Goal: Contribute content: Add original content to the website for others to see

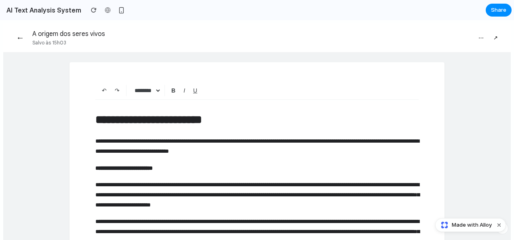
click at [479, 38] on span "⋯" at bounding box center [481, 38] width 5 height 6
drag, startPoint x: 500, startPoint y: 226, endPoint x: 490, endPoint y: 203, distance: 25.7
click at [500, 226] on button "Dismiss watermark" at bounding box center [500, 225] width 10 height 10
click at [115, 124] on p "**********" at bounding box center [257, 120] width 324 height 20
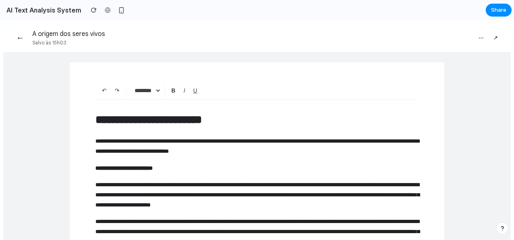
click at [19, 41] on span "←" at bounding box center [20, 37] width 8 height 9
click at [18, 32] on button "←" at bounding box center [20, 38] width 15 height 16
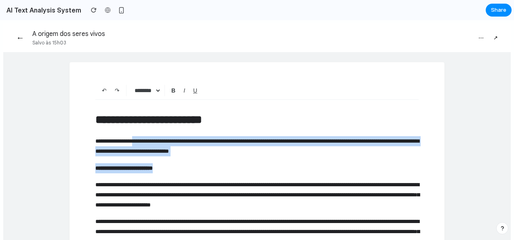
drag, startPoint x: 136, startPoint y: 144, endPoint x: 223, endPoint y: 170, distance: 91.2
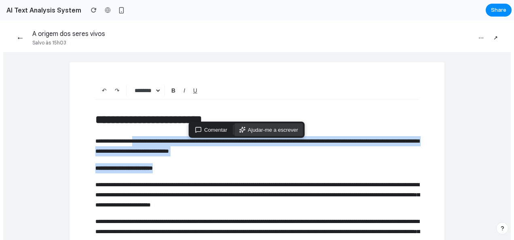
click at [268, 129] on span "Ajudar-me a escrever" at bounding box center [273, 130] width 50 height 6
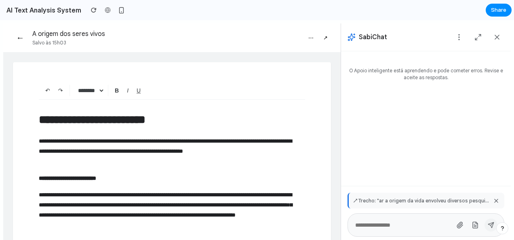
click at [395, 227] on input "text" at bounding box center [403, 225] width 96 height 7
type input "*****"
click at [457, 228] on icon at bounding box center [460, 225] width 7 height 7
click at [474, 226] on icon at bounding box center [475, 226] width 2 height 0
click at [485, 227] on button at bounding box center [491, 225] width 13 height 13
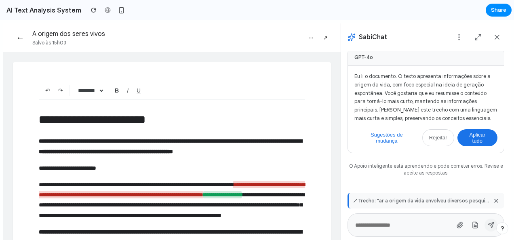
scroll to position [48, 0]
click at [385, 138] on button "Sugestões de mudança" at bounding box center [387, 137] width 65 height 17
click at [471, 135] on button "Aplicar tudo" at bounding box center [478, 137] width 40 height 17
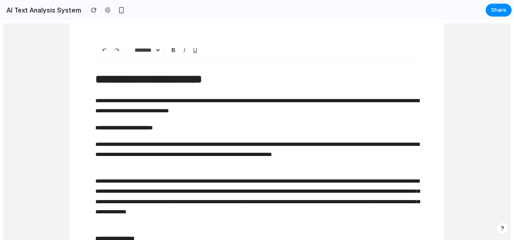
scroll to position [81, 0]
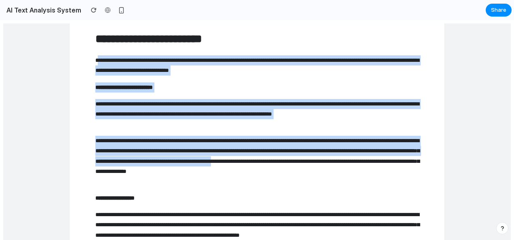
drag, startPoint x: 91, startPoint y: 59, endPoint x: 138, endPoint y: 175, distance: 124.7
click at [138, 175] on div "**********" at bounding box center [257, 174] width 324 height 290
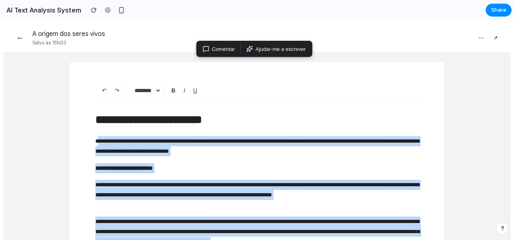
click at [494, 38] on span "↗" at bounding box center [496, 38] width 4 height 6
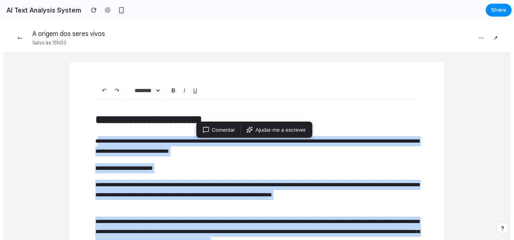
click at [479, 38] on span "⋯" at bounding box center [481, 38] width 5 height 6
click at [479, 36] on span "⋯" at bounding box center [481, 38] width 5 height 6
click at [142, 91] on select "********" at bounding box center [146, 90] width 32 height 11
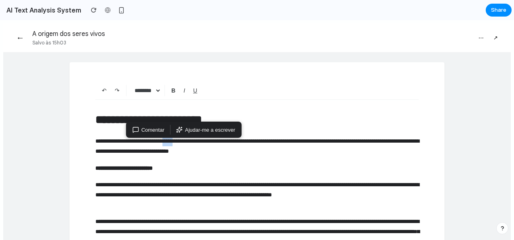
click at [168, 86] on button "B" at bounding box center [173, 90] width 11 height 11
click at [168, 88] on button "B" at bounding box center [173, 90] width 11 height 11
click at [170, 89] on button "B" at bounding box center [173, 90] width 11 height 11
click at [154, 126] on button "Comentar" at bounding box center [149, 129] width 42 height 13
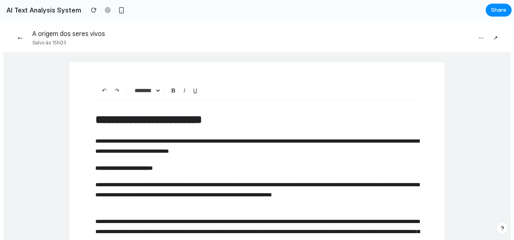
drag, startPoint x: 185, startPoint y: 146, endPoint x: 142, endPoint y: 151, distance: 43.6
click at [142, 151] on p "**********" at bounding box center [257, 146] width 324 height 20
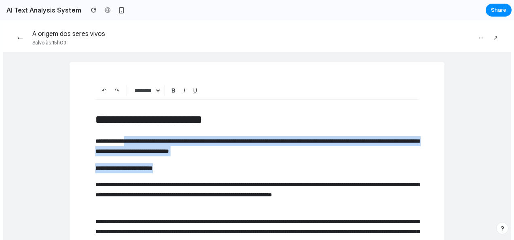
drag, startPoint x: 127, startPoint y: 140, endPoint x: 207, endPoint y: 157, distance: 82.3
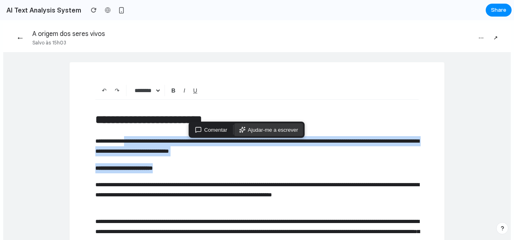
click at [260, 127] on span "Ajudar-me a escrever" at bounding box center [273, 130] width 50 height 6
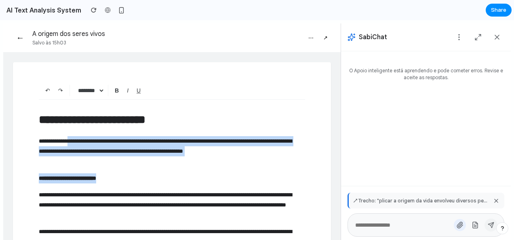
click at [457, 225] on icon at bounding box center [460, 225] width 7 height 7
click at [472, 226] on icon at bounding box center [475, 225] width 7 height 7
click at [446, 198] on button "Intervalo de páginas" at bounding box center [444, 191] width 73 height 16
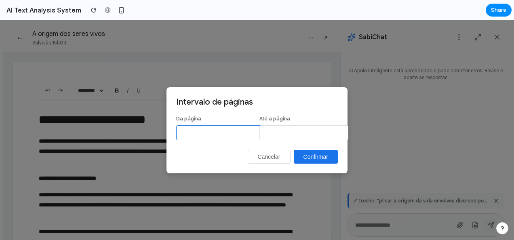
click at [209, 130] on input "*" at bounding box center [220, 132] width 89 height 15
type input "*"
click at [251, 131] on input "*" at bounding box center [220, 132] width 89 height 15
click at [315, 156] on button "Confirmar" at bounding box center [316, 157] width 44 height 14
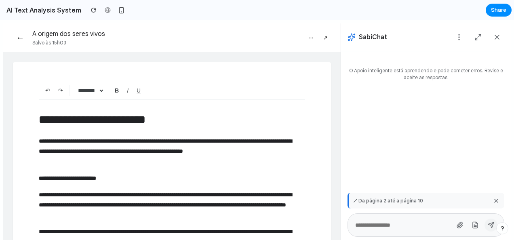
click at [415, 225] on input "text" at bounding box center [403, 225] width 96 height 7
click at [476, 38] on icon at bounding box center [477, 39] width 2 height 2
click at [456, 39] on icon at bounding box center [459, 37] width 8 height 8
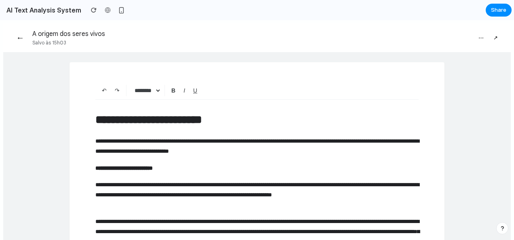
click at [476, 37] on button "⋯" at bounding box center [482, 38] width 12 height 13
click at [491, 39] on button "↗" at bounding box center [496, 38] width 11 height 13
